Goal: Task Accomplishment & Management: Use online tool/utility

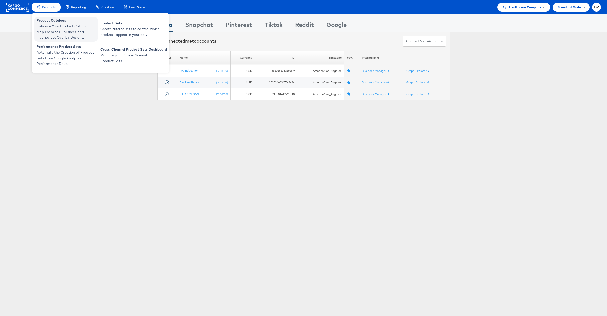
click at [54, 21] on span "Product Catalogs" at bounding box center [67, 21] width 60 height 6
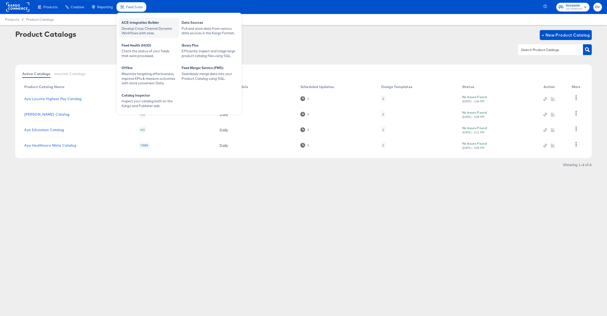
click at [134, 27] on div "Develop Cross-Channel Dynamic Workflows with ease." at bounding box center [149, 30] width 55 height 9
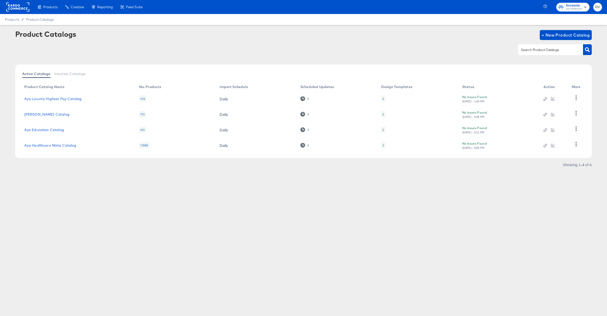
click at [340, 44] on div "Product Catalogs + New Product Catalog" at bounding box center [303, 45] width 577 height 31
click at [369, 192] on div "Products Products Product Catalogs Enhance Your Product Catalog, Map Them to Pu…" at bounding box center [303, 158] width 607 height 316
click at [66, 101] on td "Aya Locums Highest Pay Catalog" at bounding box center [77, 99] width 115 height 16
click at [66, 99] on link "Aya Locums Highest Pay Catalog" at bounding box center [53, 99] width 58 height 4
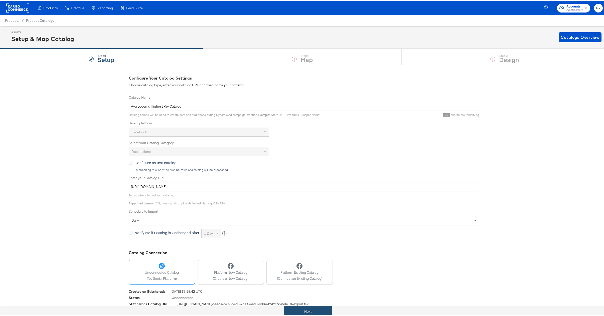
click at [321, 308] on button "Next" at bounding box center [308, 310] width 48 height 11
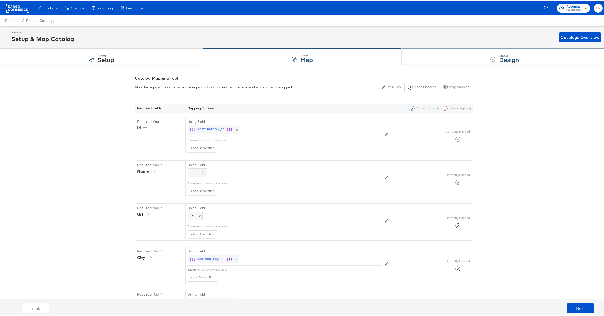
click at [425, 60] on div "Step: 3 Design" at bounding box center [504, 56] width 206 height 17
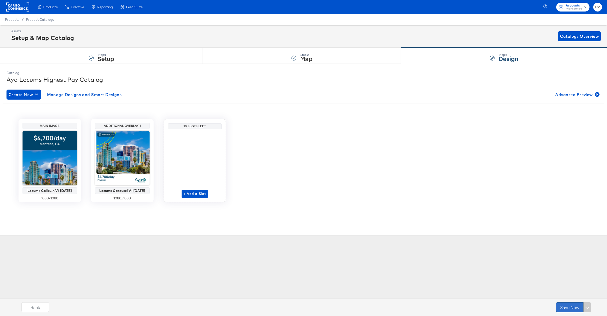
click at [560, 307] on button "Save Now" at bounding box center [570, 307] width 28 height 10
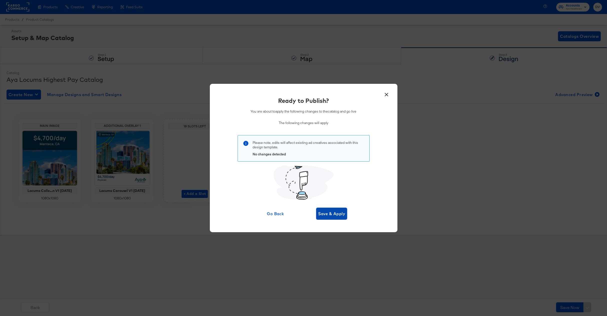
click at [344, 213] on span "Save & Apply" at bounding box center [331, 213] width 27 height 7
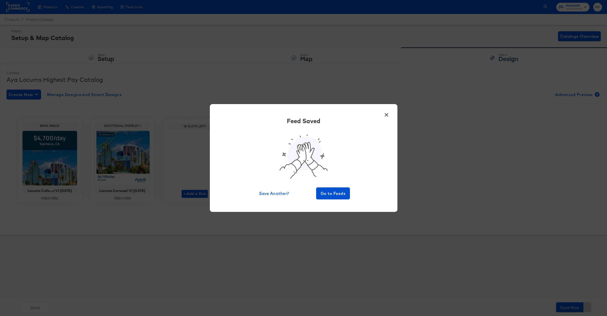
click at [335, 186] on div "Feed Saved Save Another? Go to Feeds" at bounding box center [303, 158] width 173 height 83
click at [336, 190] on span "Go to Feeds" at bounding box center [333, 193] width 30 height 7
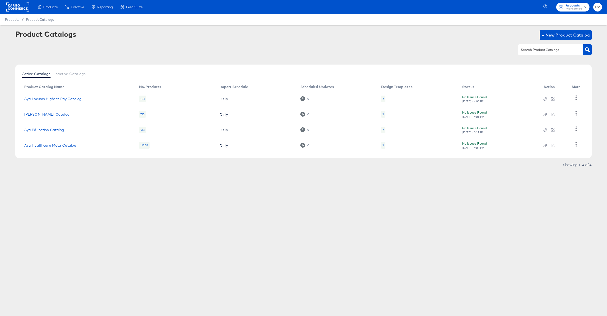
click at [21, 9] on rect at bounding box center [17, 7] width 23 height 9
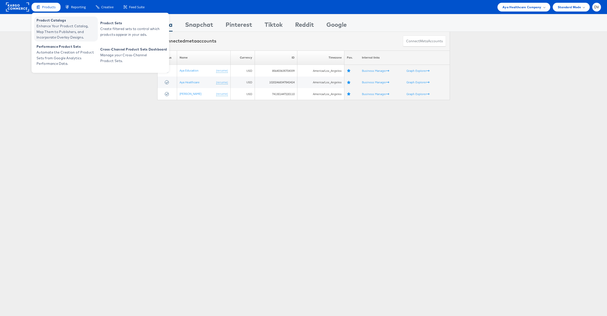
click at [56, 20] on span "Product Catalogs" at bounding box center [67, 21] width 60 height 6
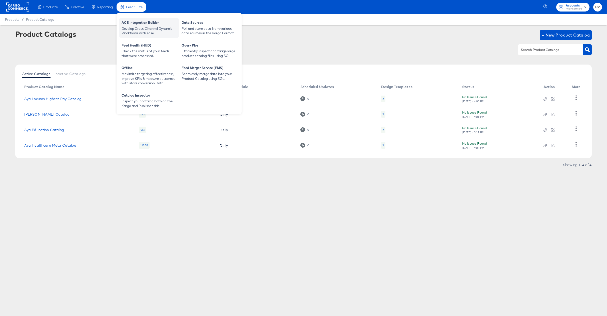
click at [139, 25] on div "ACE Integration Builder" at bounding box center [149, 23] width 55 height 6
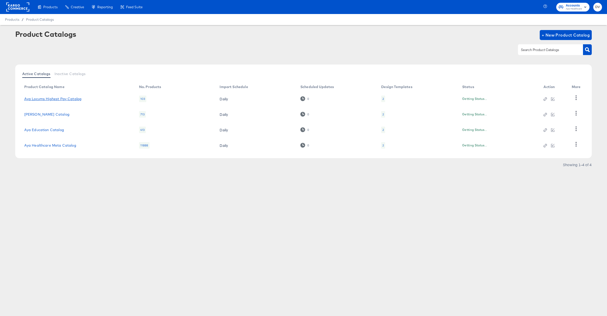
click at [56, 99] on link "Aya Locums Highest Pay Catalog" at bounding box center [53, 99] width 58 height 4
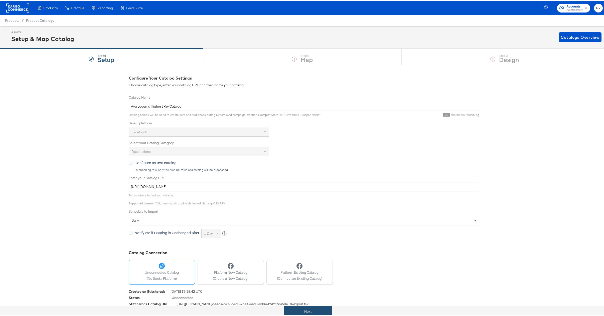
click at [321, 310] on button "Next" at bounding box center [308, 310] width 48 height 11
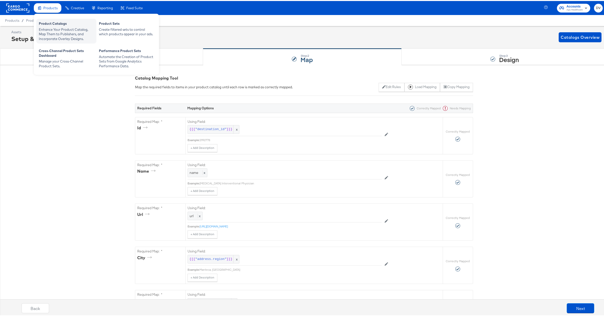
click at [51, 23] on div "Product Catalogs" at bounding box center [66, 23] width 55 height 6
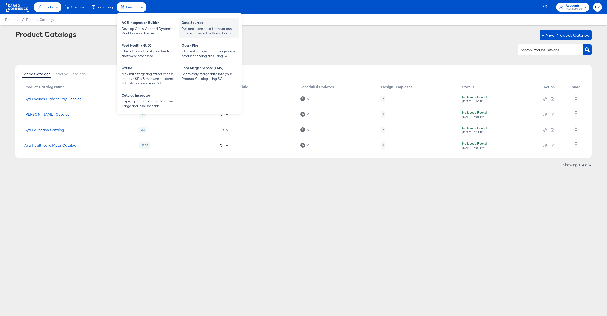
click at [183, 23] on div "Data Sources" at bounding box center [209, 23] width 55 height 6
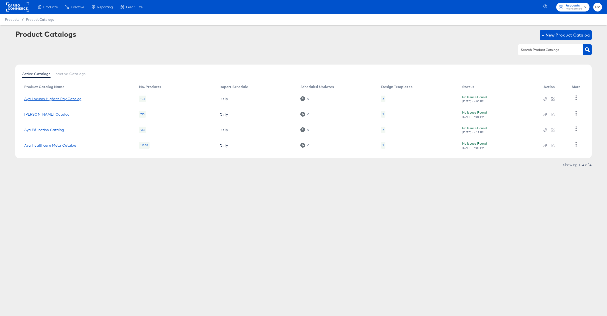
click at [44, 98] on link "Aya Locums Highest Pay Catalog" at bounding box center [53, 99] width 58 height 4
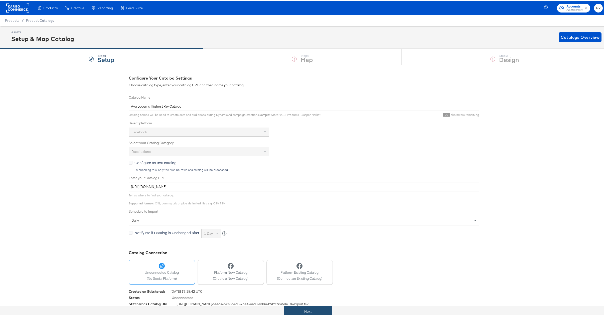
click at [320, 310] on button "Next" at bounding box center [308, 310] width 48 height 11
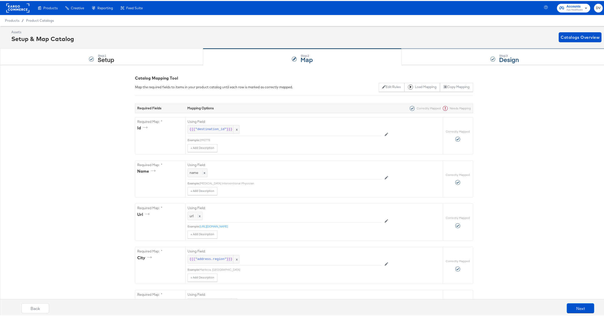
click at [464, 58] on div "Step: 3 Design" at bounding box center [504, 56] width 206 height 17
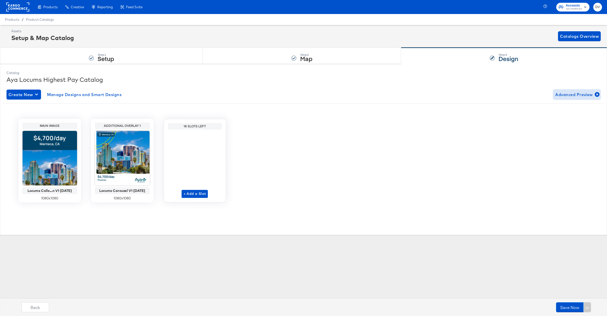
click at [573, 94] on span "Advanced Preview" at bounding box center [576, 94] width 43 height 7
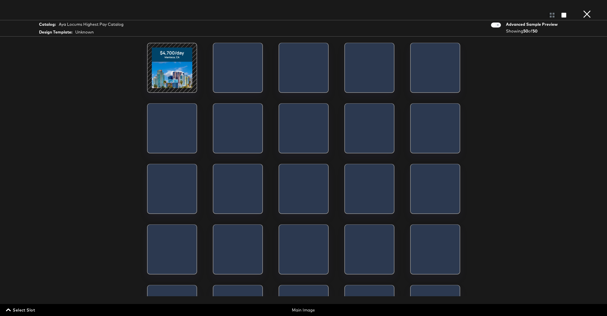
click at [9, 310] on icon "button" at bounding box center [8, 310] width 5 height 3
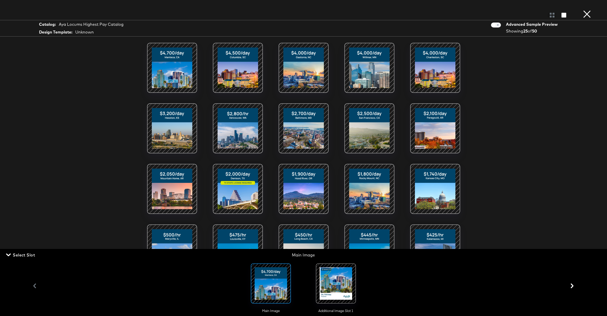
click at [323, 278] on div at bounding box center [336, 283] width 34 height 34
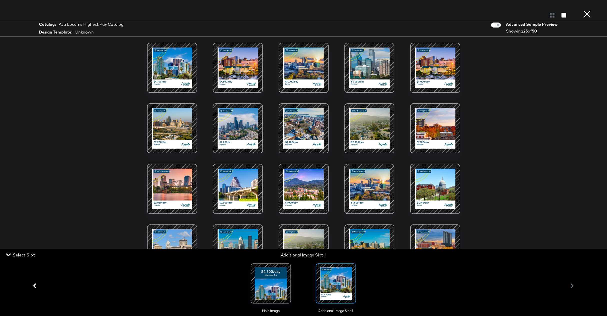
click at [588, 10] on button "×" at bounding box center [587, 5] width 10 height 10
